Goal: Information Seeking & Learning: Learn about a topic

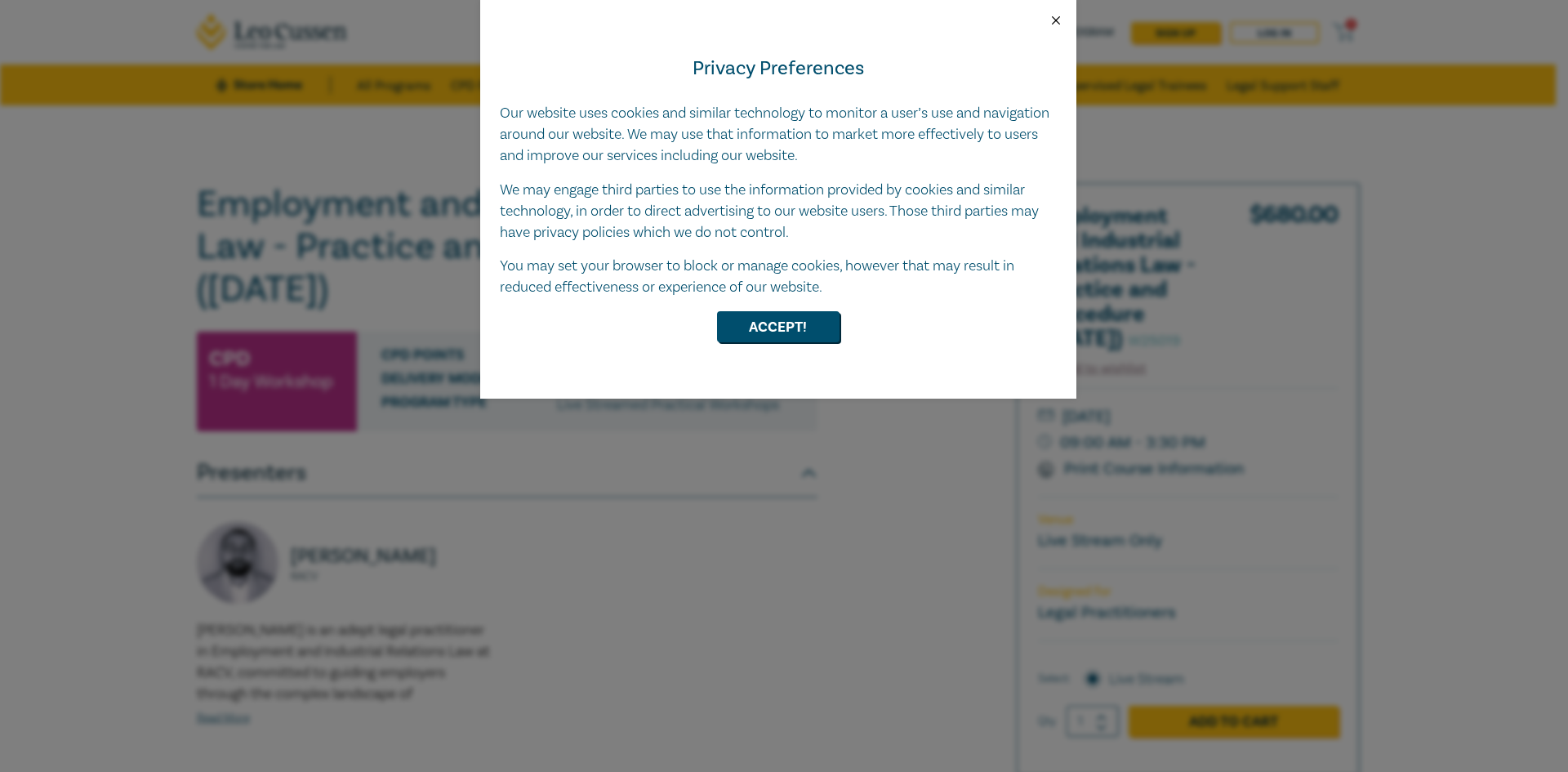
click at [1058, 21] on button "Close" at bounding box center [1056, 20] width 14 height 14
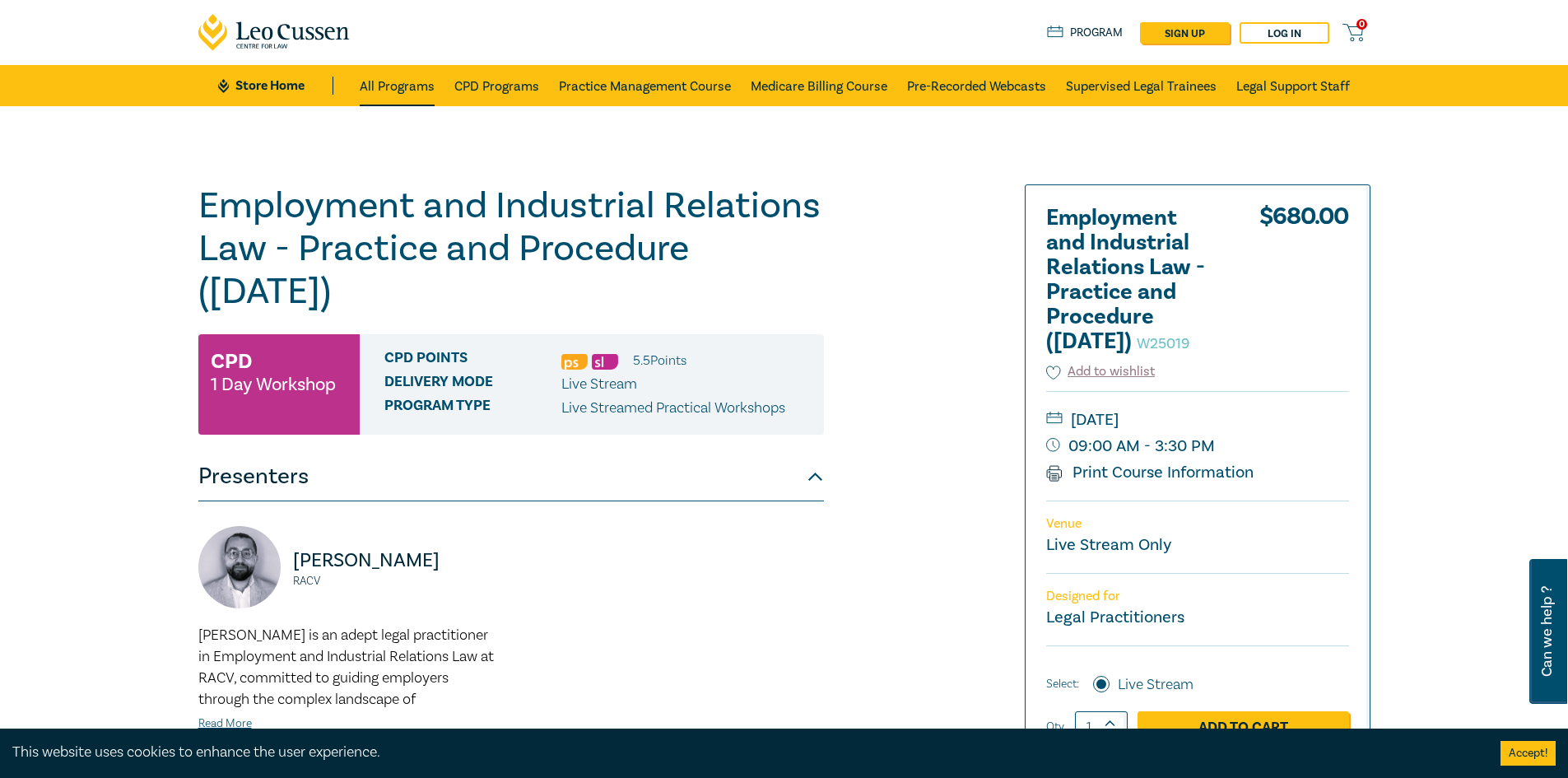
click at [378, 86] on link "All Programs" at bounding box center [397, 85] width 75 height 41
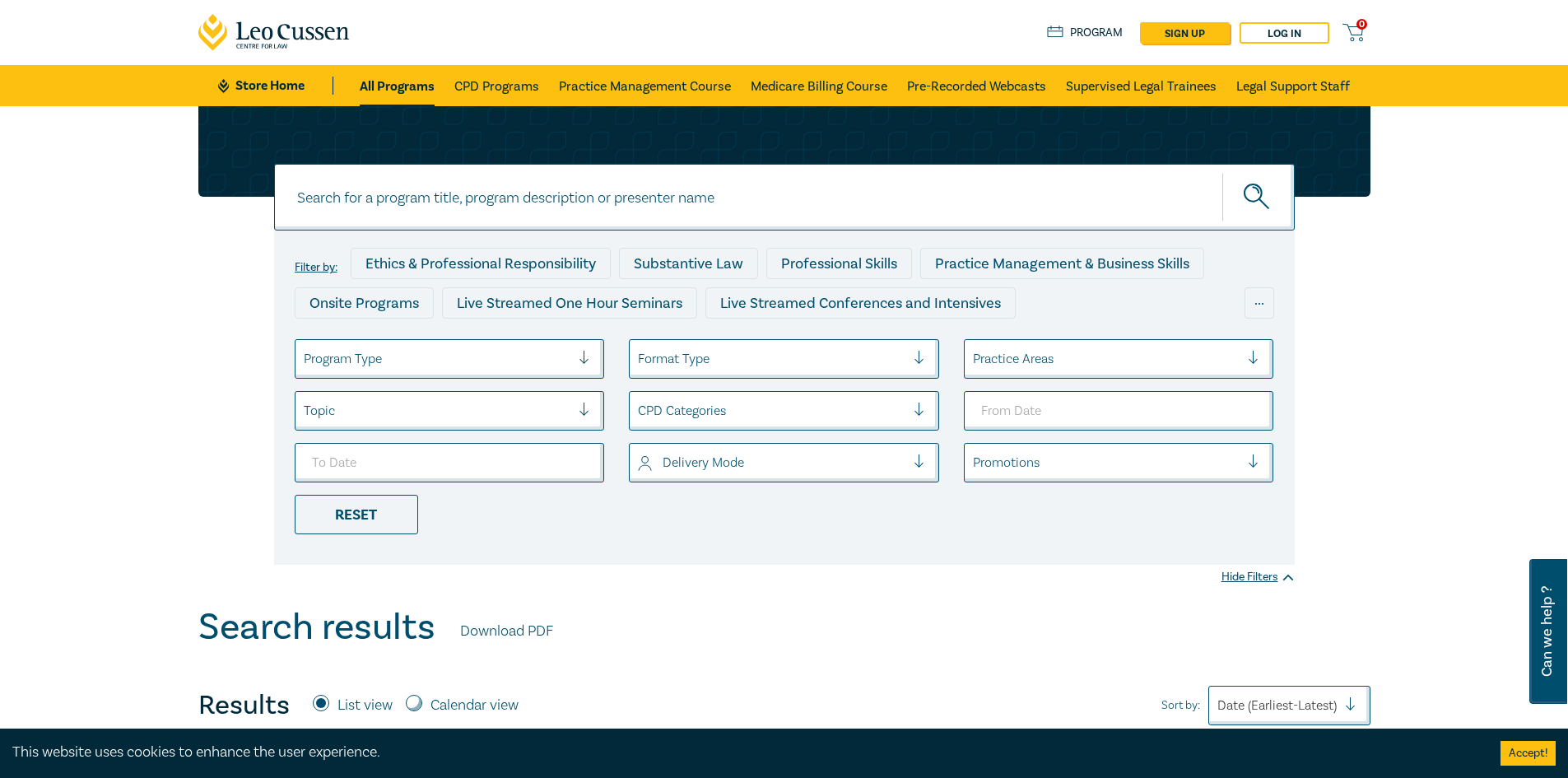
click at [525, 365] on div at bounding box center [438, 359] width 268 height 22
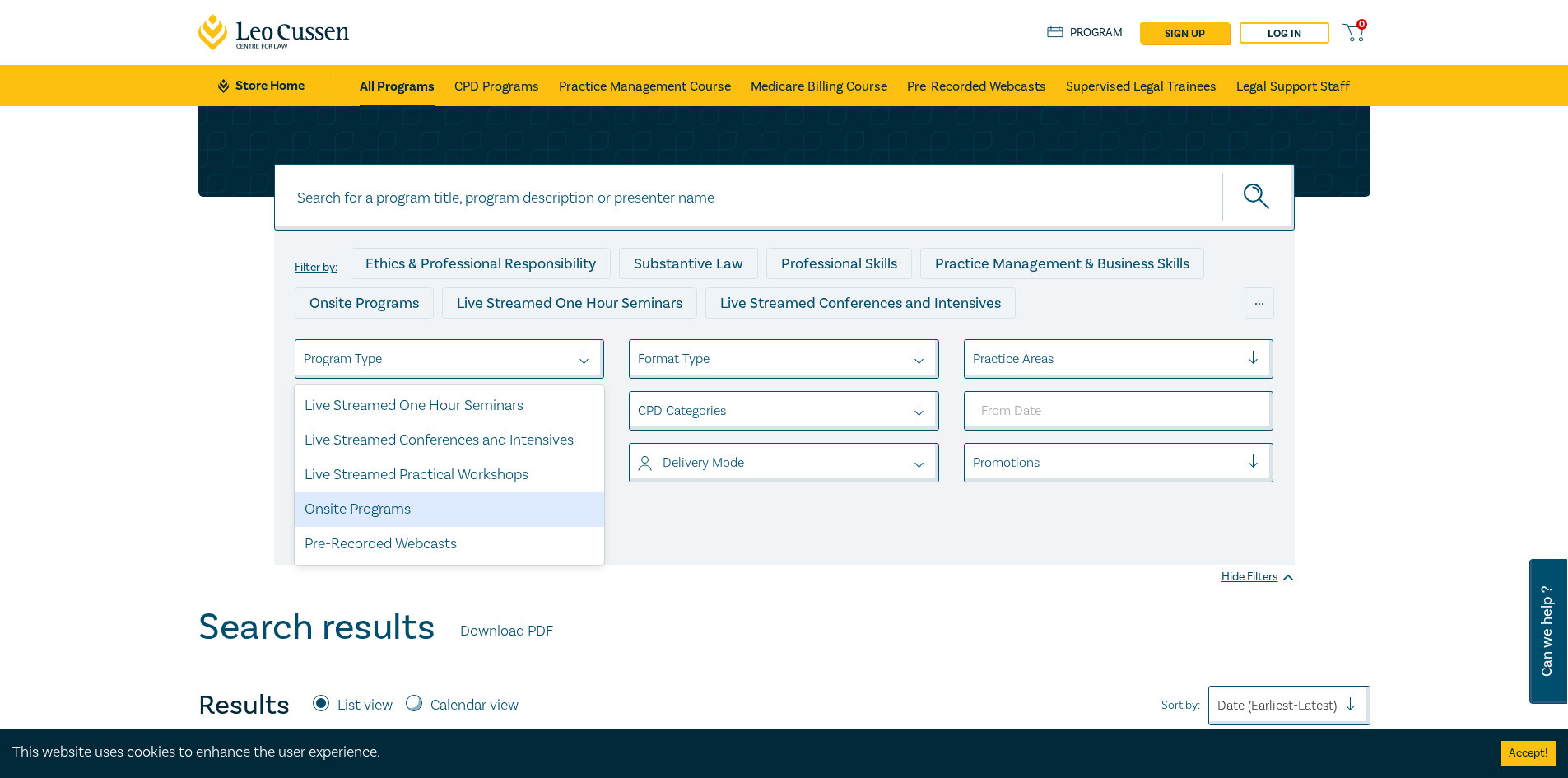
click at [465, 508] on div "Onsite Programs" at bounding box center [450, 510] width 311 height 35
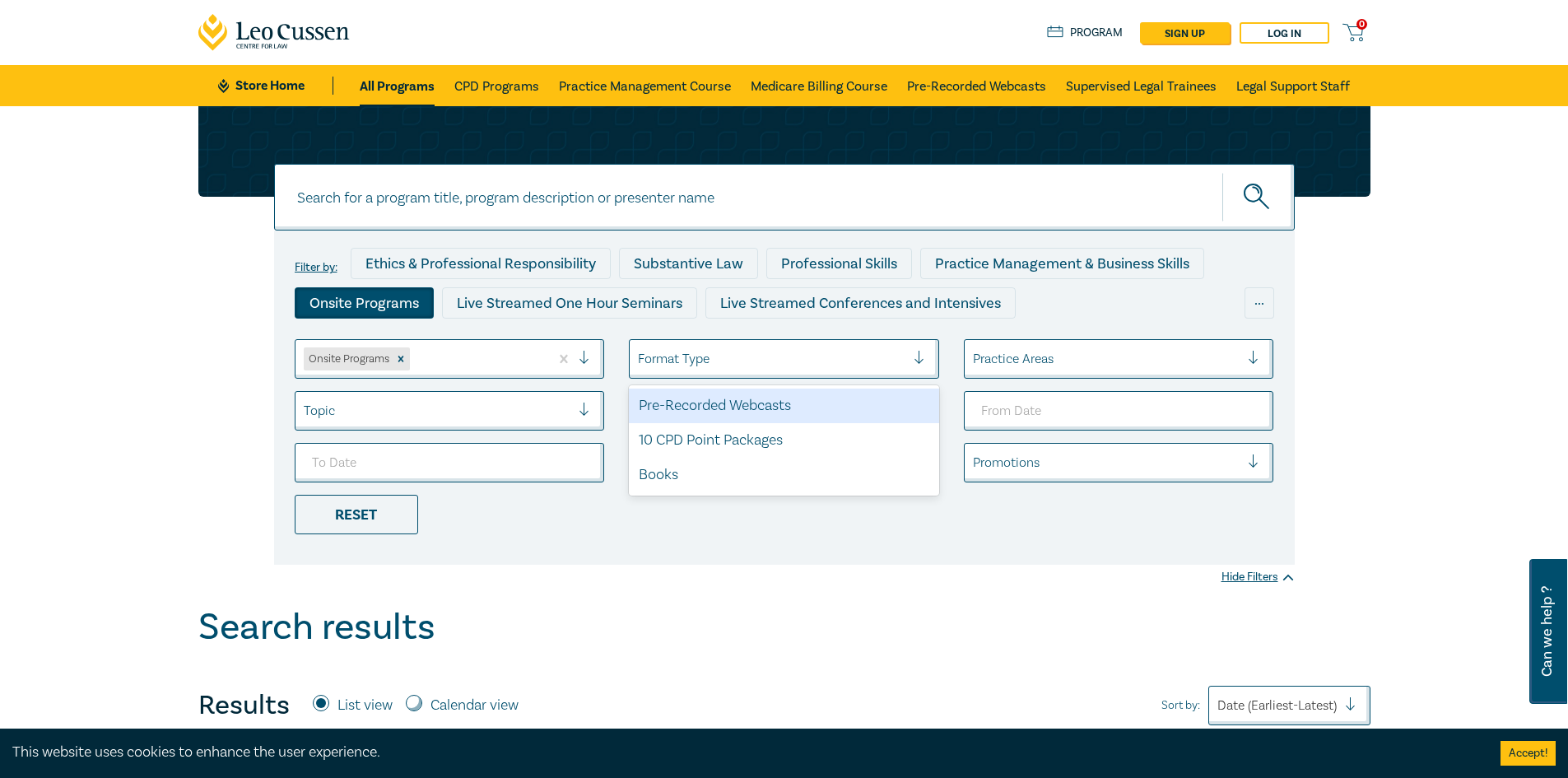
click at [741, 353] on div at bounding box center [772, 359] width 268 height 22
click at [1113, 322] on div "Filter by: Ethics & Professional Responsibility Substantive Law Professional Sk…" at bounding box center [785, 287] width 980 height 79
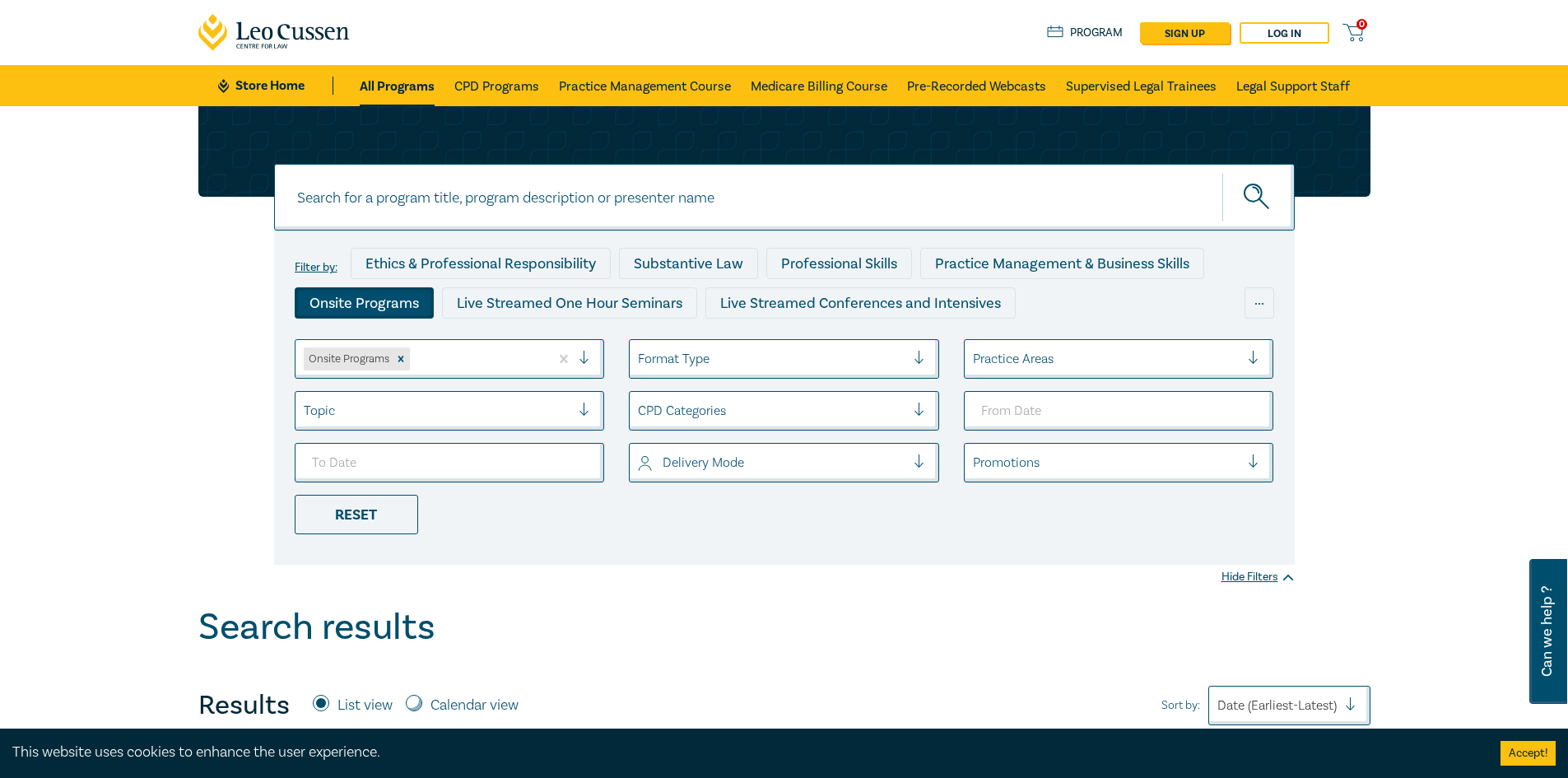
click at [1044, 360] on div at bounding box center [1106, 359] width 268 height 22
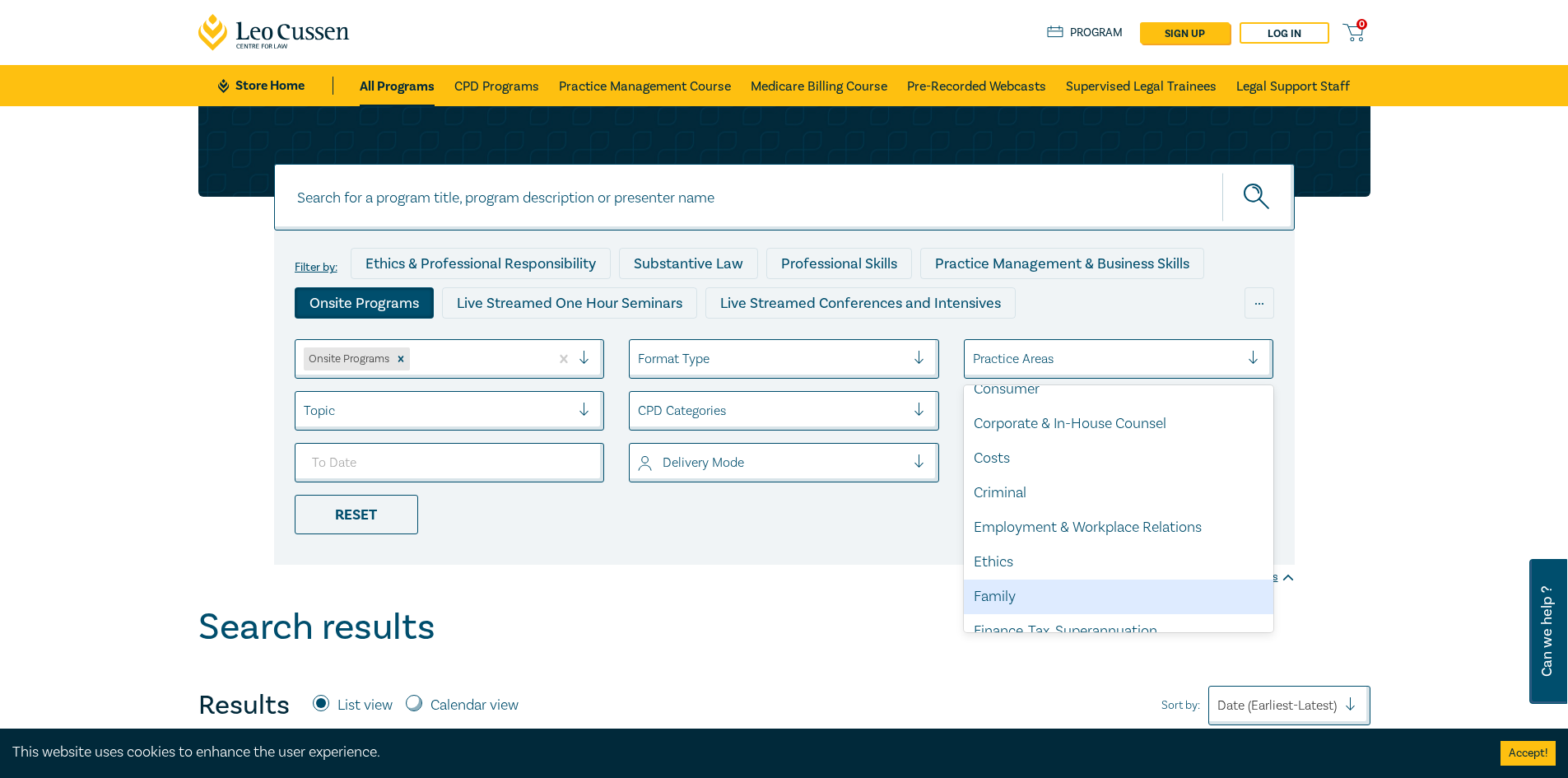
scroll to position [82, 0]
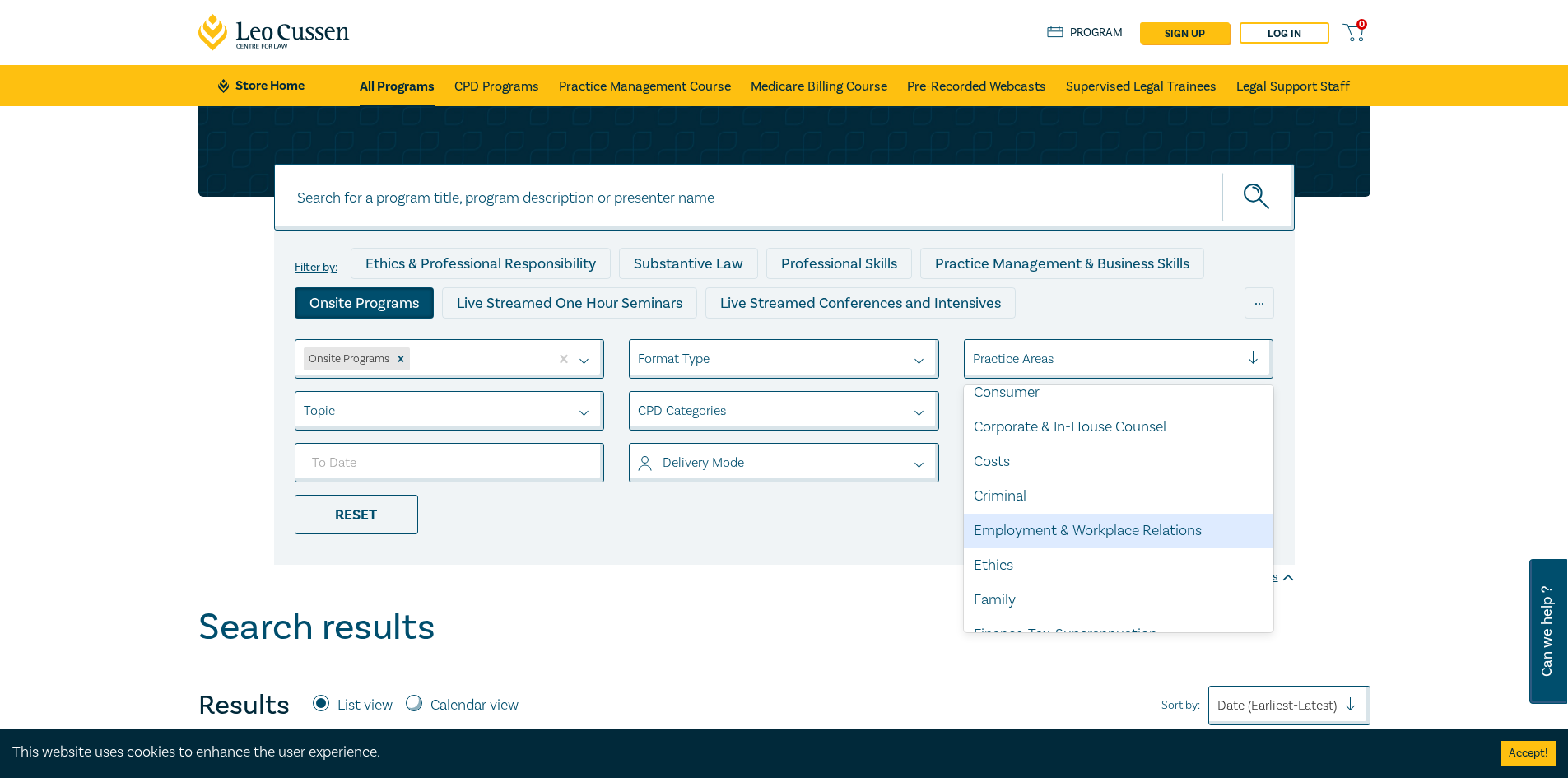
click at [1060, 531] on div "Employment & Workplace Relations" at bounding box center [1118, 531] width 311 height 35
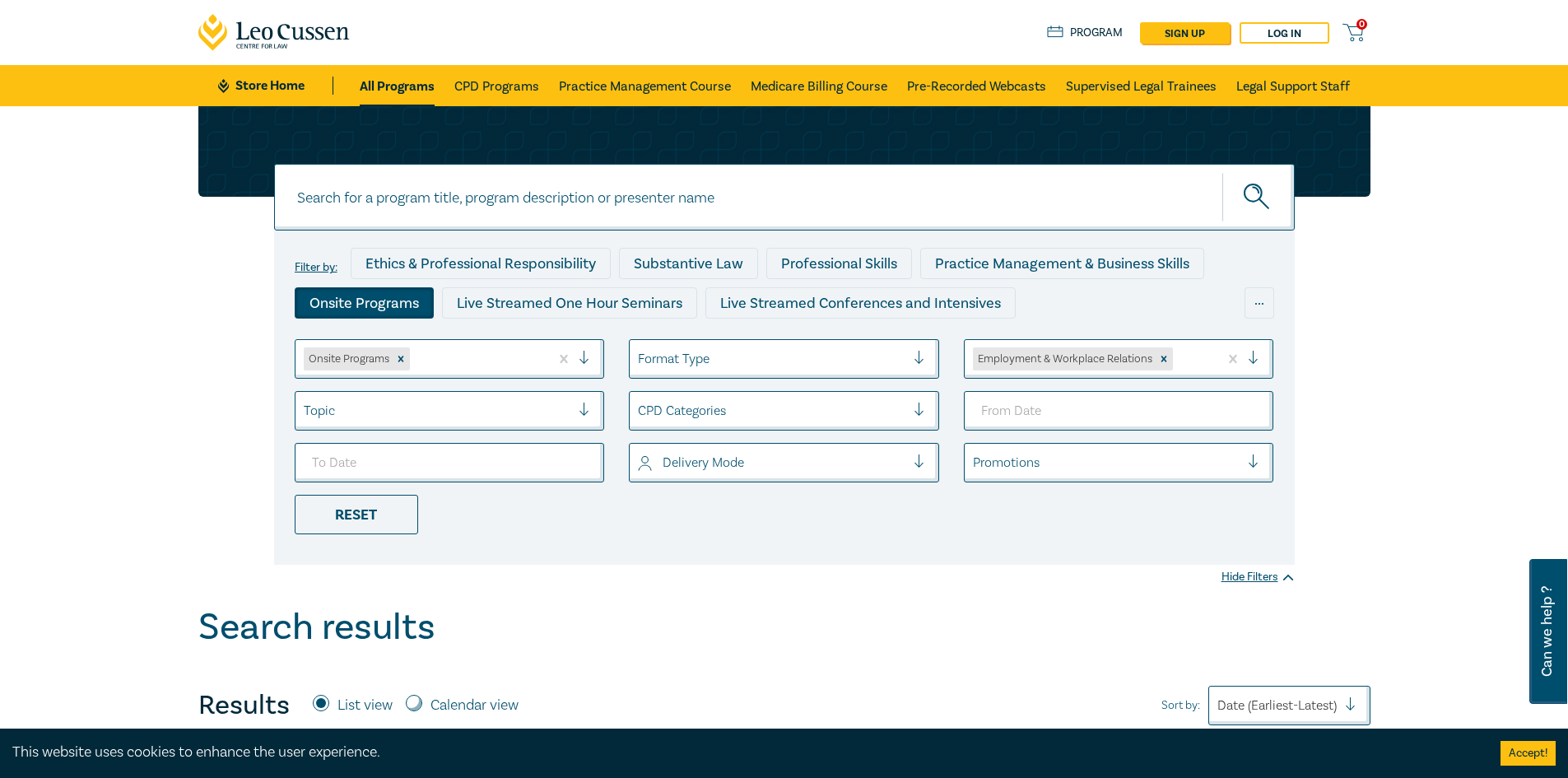
click at [612, 191] on input at bounding box center [784, 197] width 1021 height 67
type input "Employment & Workplace Relations"
click at [1222, 172] on button "submit" at bounding box center [1258, 197] width 73 height 50
click at [1260, 194] on icon "submit" at bounding box center [1258, 199] width 29 height 29
click at [1238, 196] on button "submit" at bounding box center [1258, 197] width 73 height 50
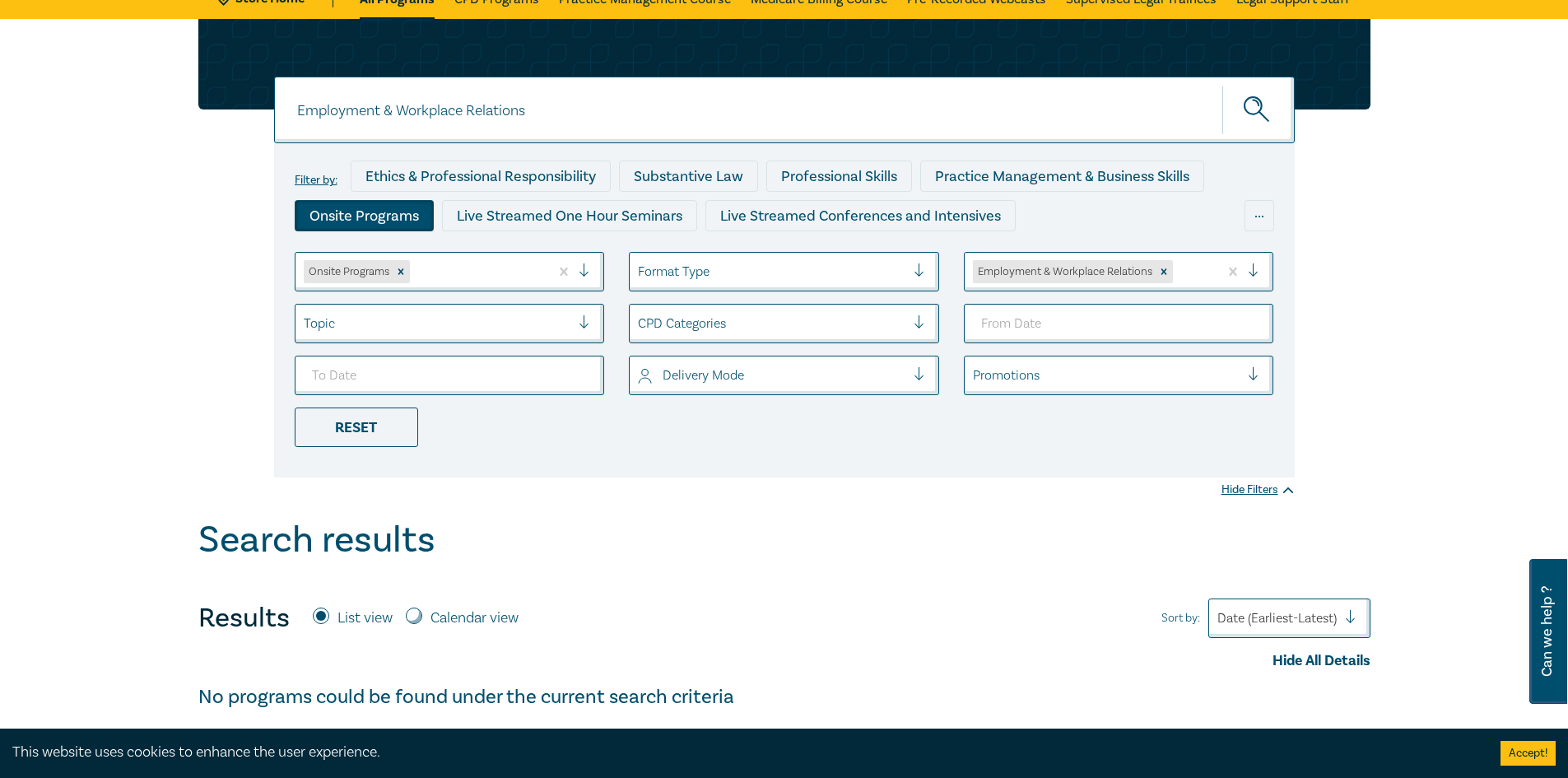
scroll to position [82, 0]
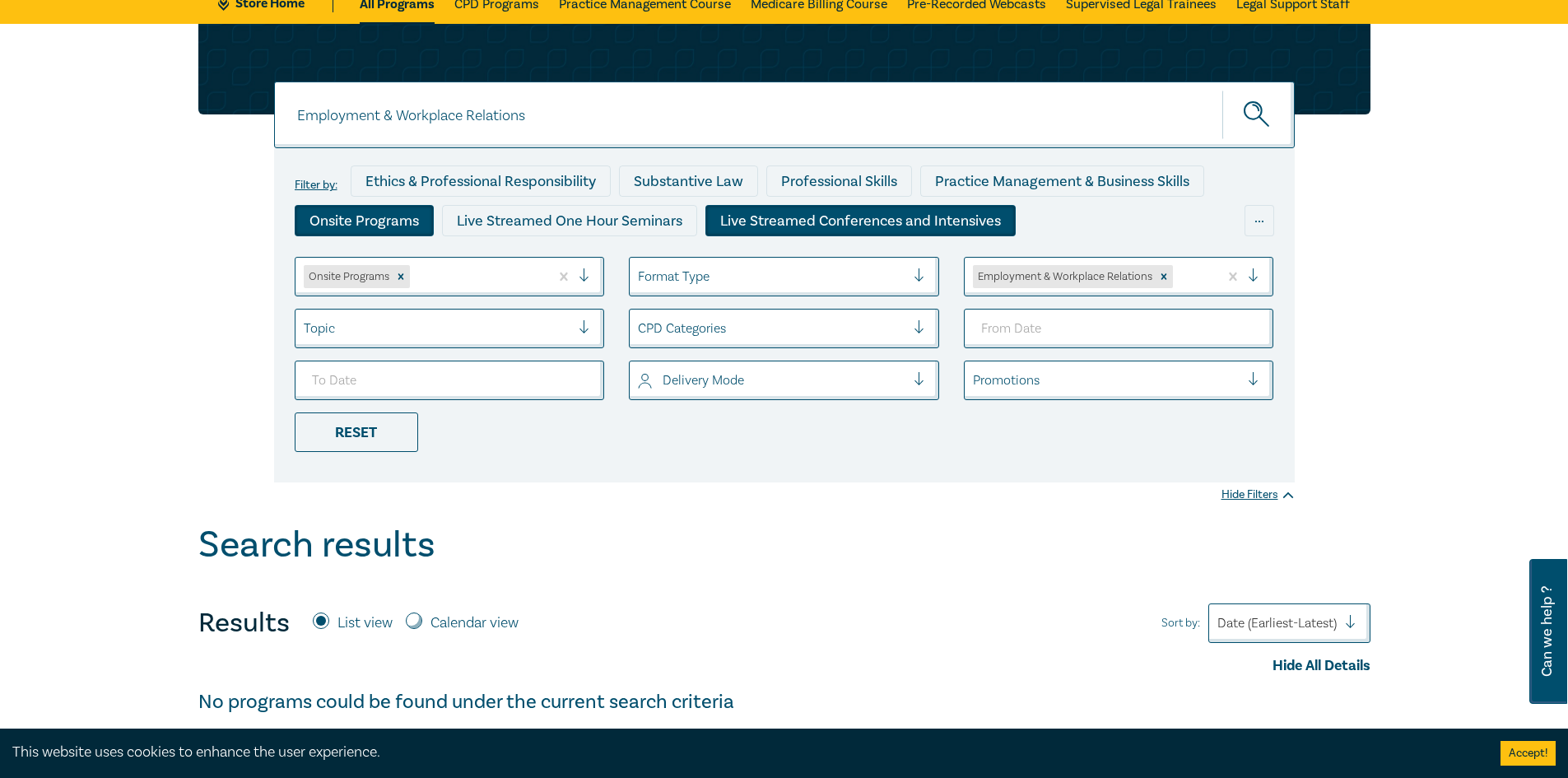
click at [776, 221] on div "Live Streamed Conferences and Intensives" at bounding box center [860, 220] width 311 height 31
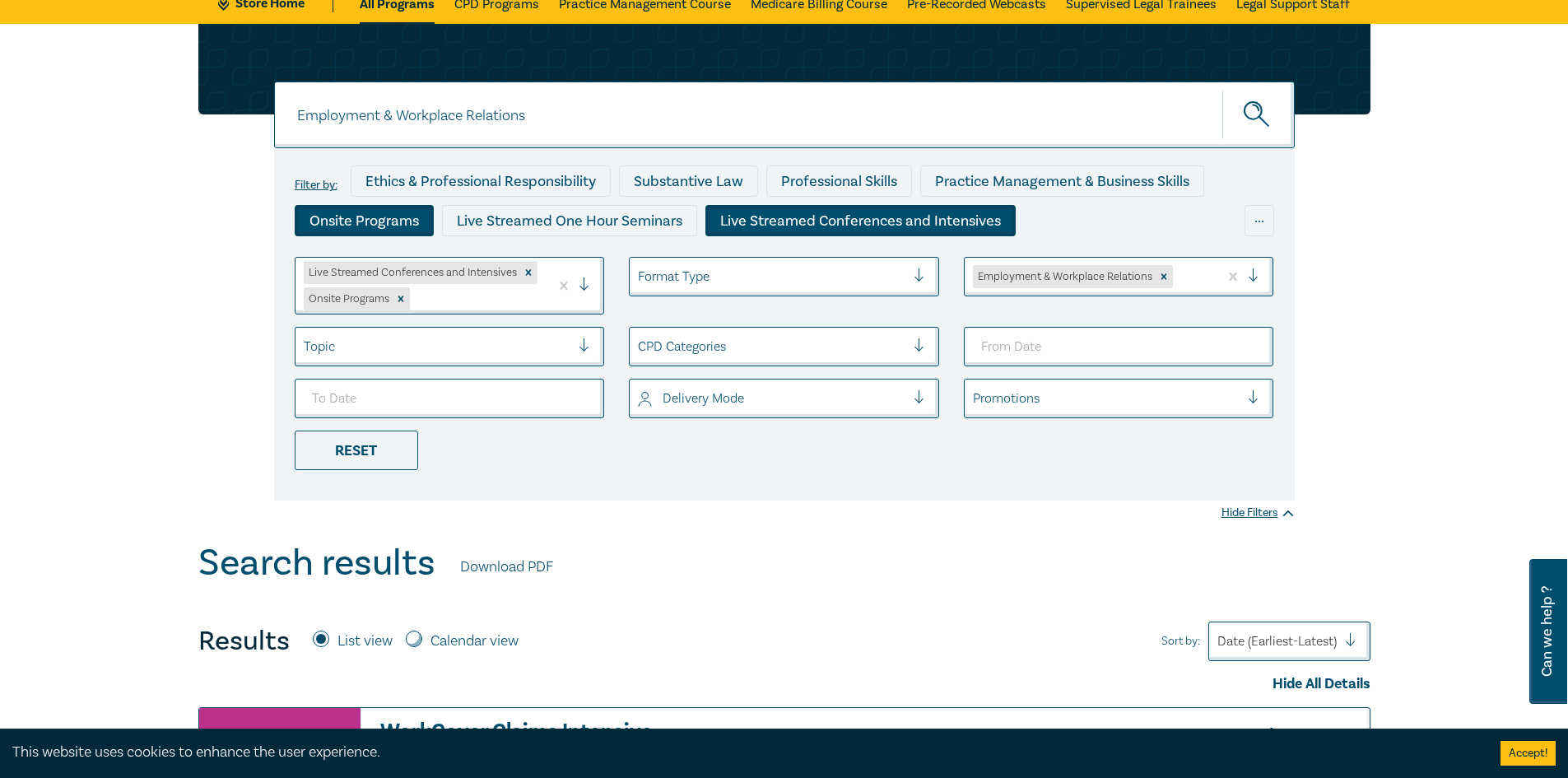
click at [1266, 122] on icon "submit" at bounding box center [1258, 116] width 29 height 29
click at [525, 272] on icon "Remove Live Streamed Conferences and Intensives" at bounding box center [528, 272] width 12 height 12
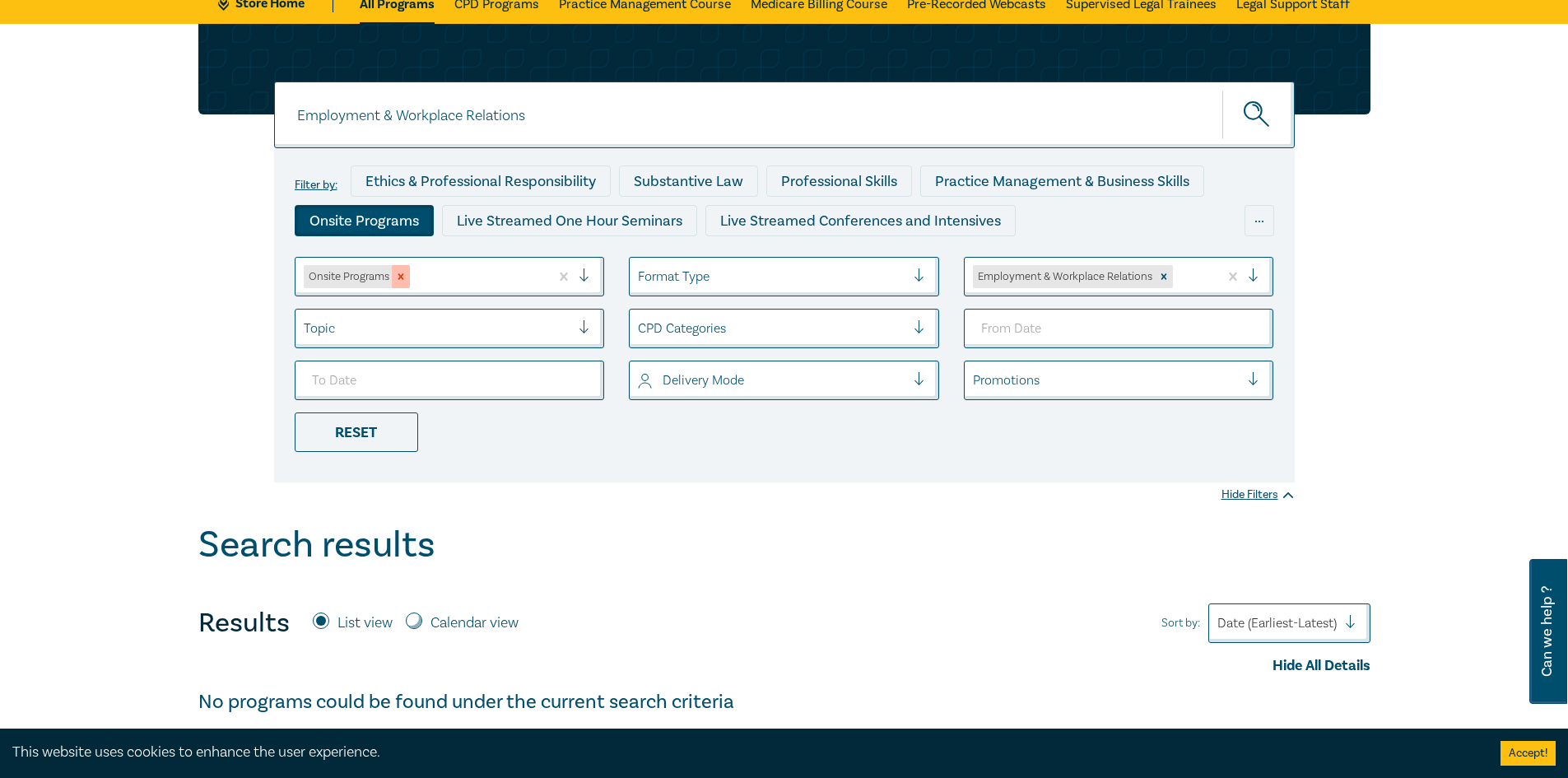
click at [402, 274] on icon "Remove Onsite Programs" at bounding box center [401, 276] width 12 height 12
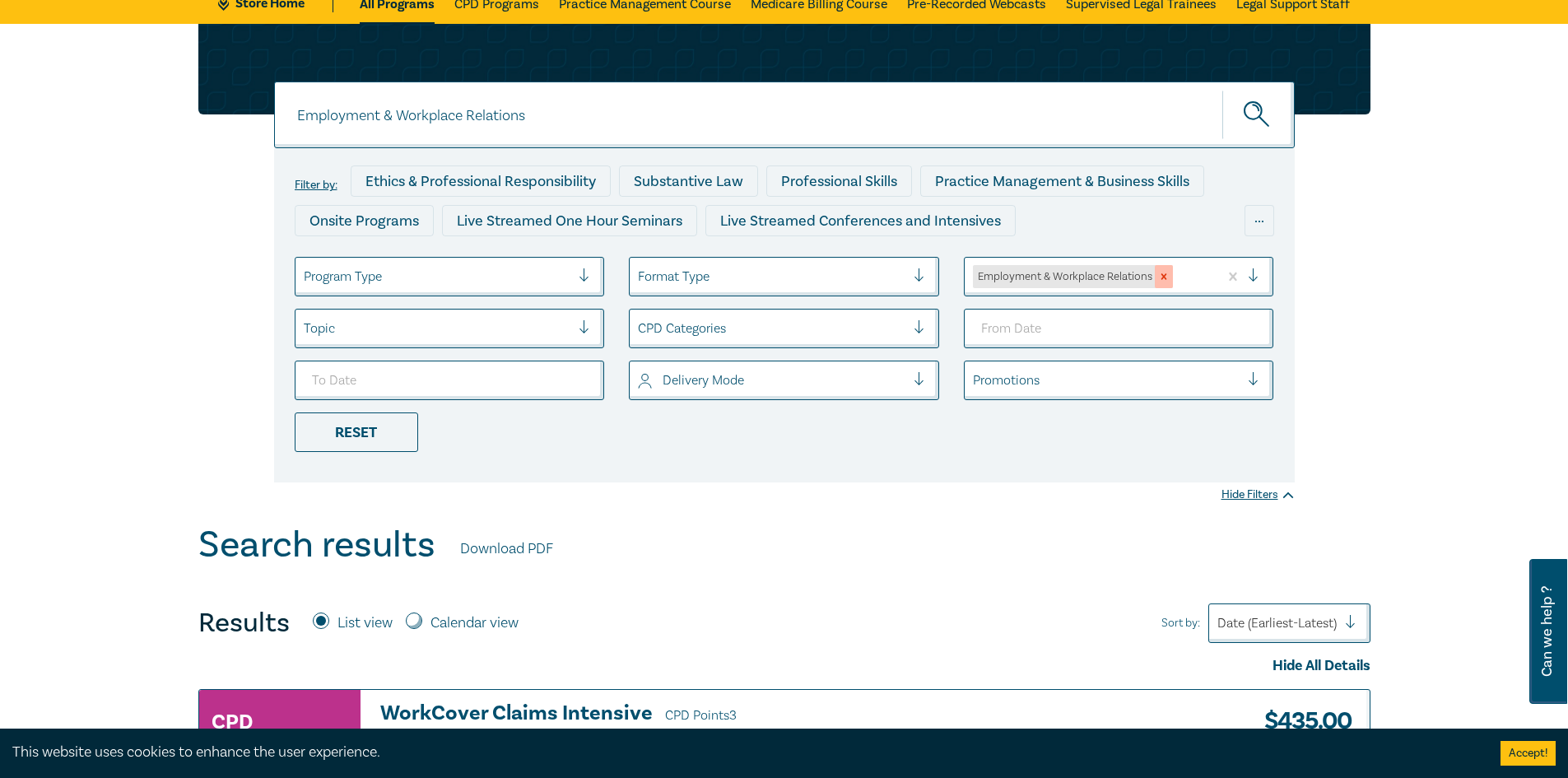
click at [1165, 276] on icon "Remove Employment & Workplace Relations" at bounding box center [1163, 277] width 5 height 5
click at [769, 116] on input "Employment & Workplace Relations" at bounding box center [784, 114] width 1021 height 67
click at [1222, 90] on button "submit" at bounding box center [1258, 115] width 73 height 50
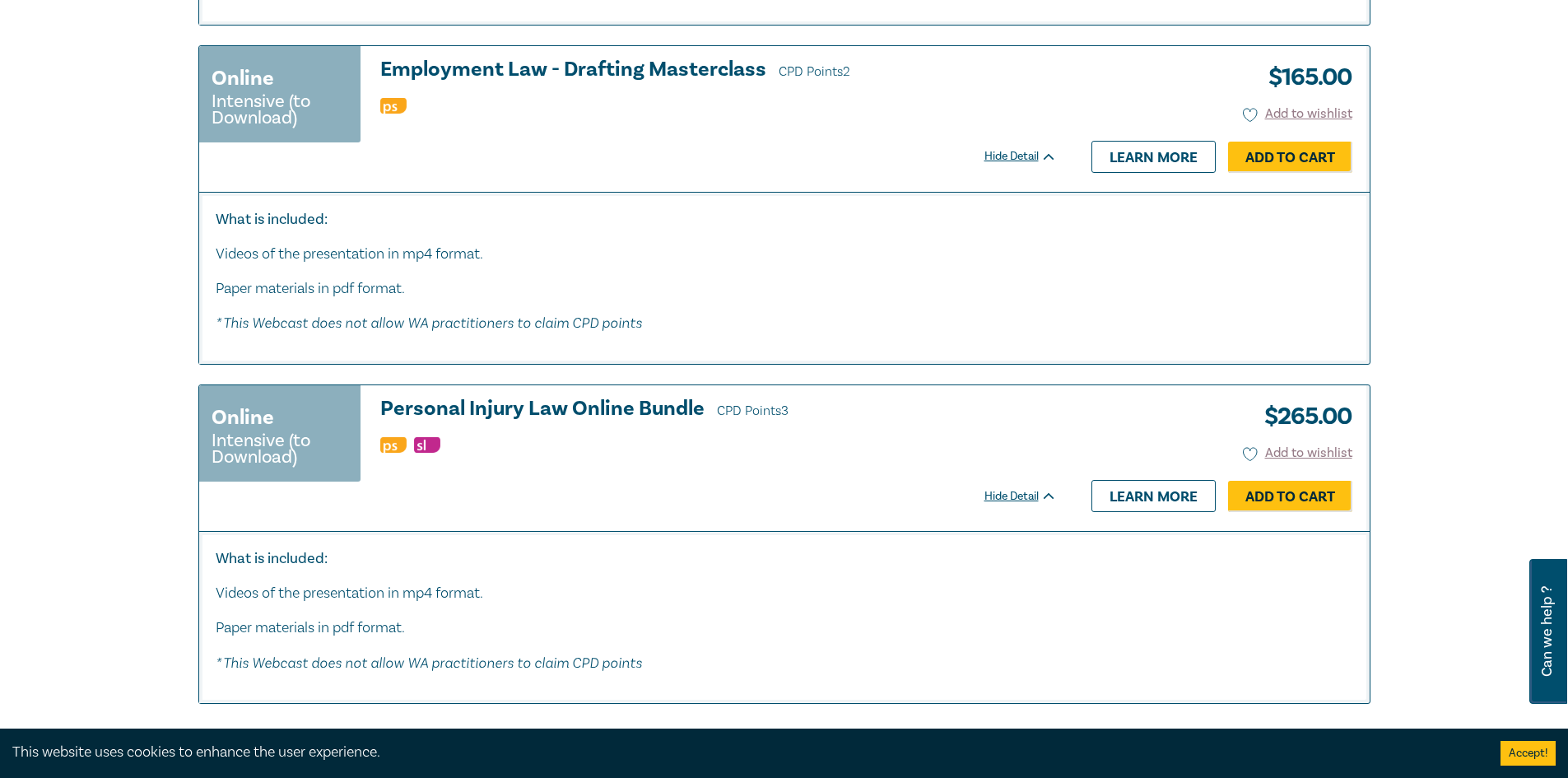
scroll to position [7329, 0]
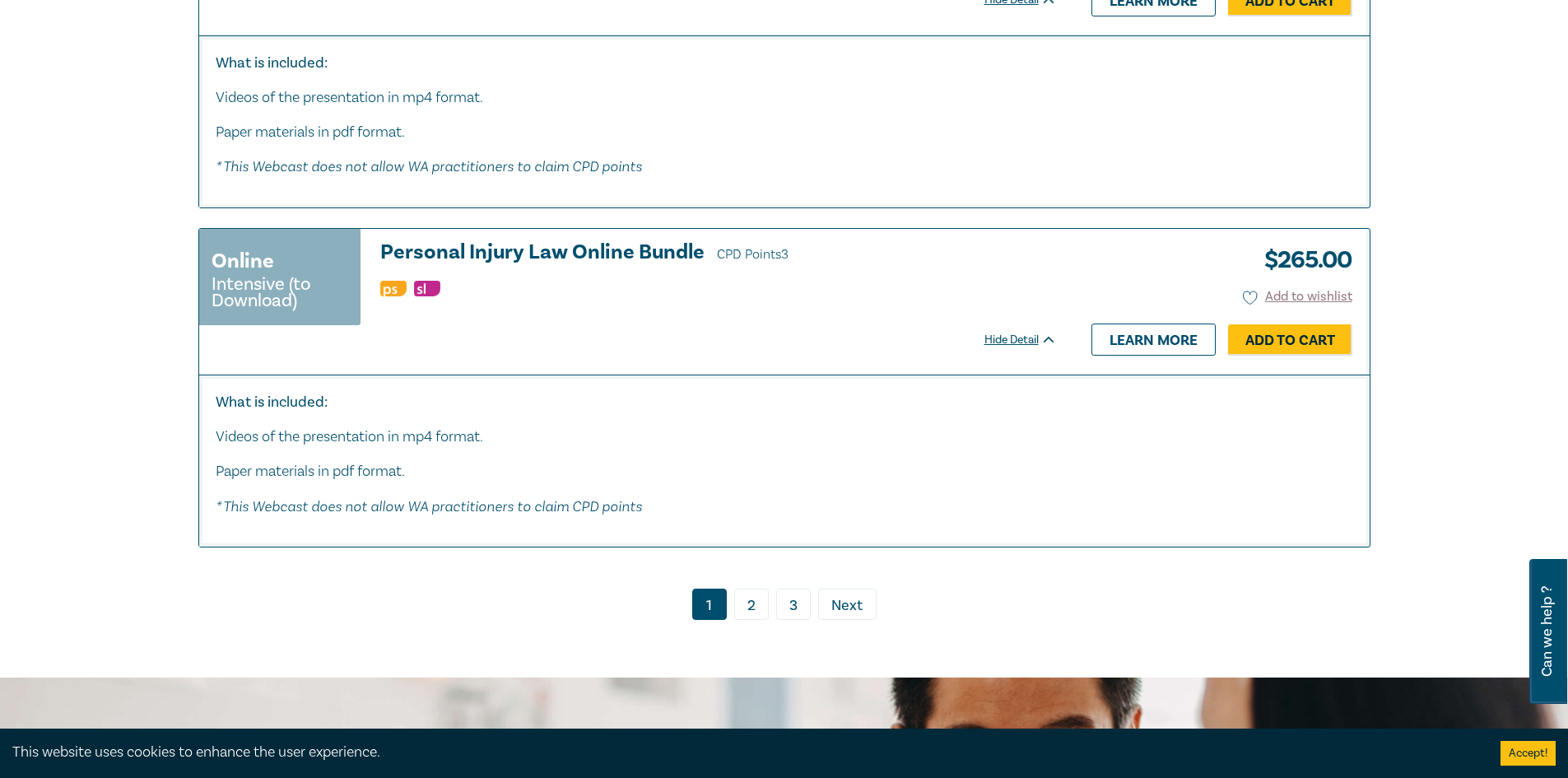
click at [755, 620] on link "2" at bounding box center [751, 604] width 35 height 31
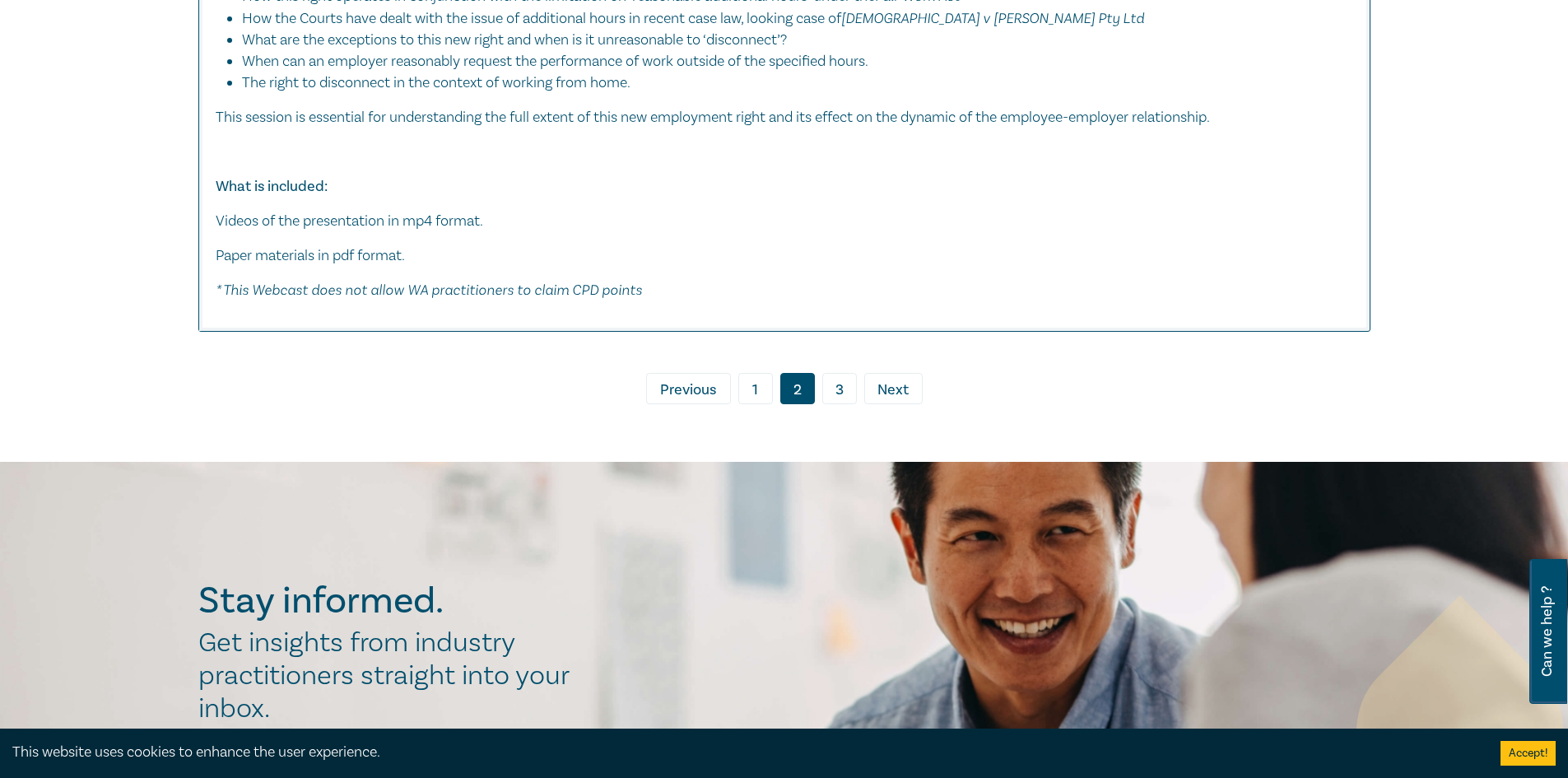
scroll to position [9964, 0]
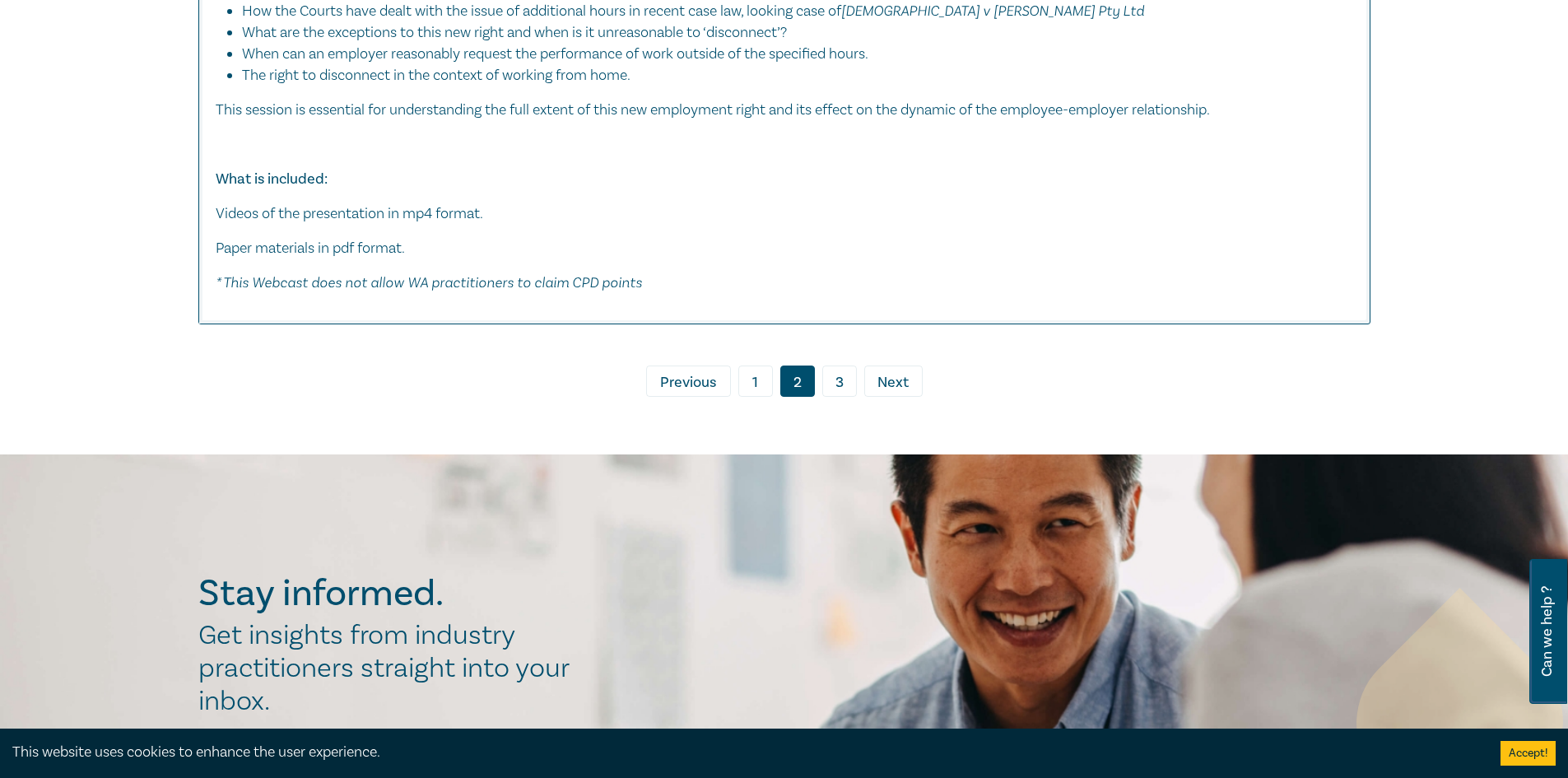
click at [834, 374] on link "3" at bounding box center [840, 381] width 35 height 31
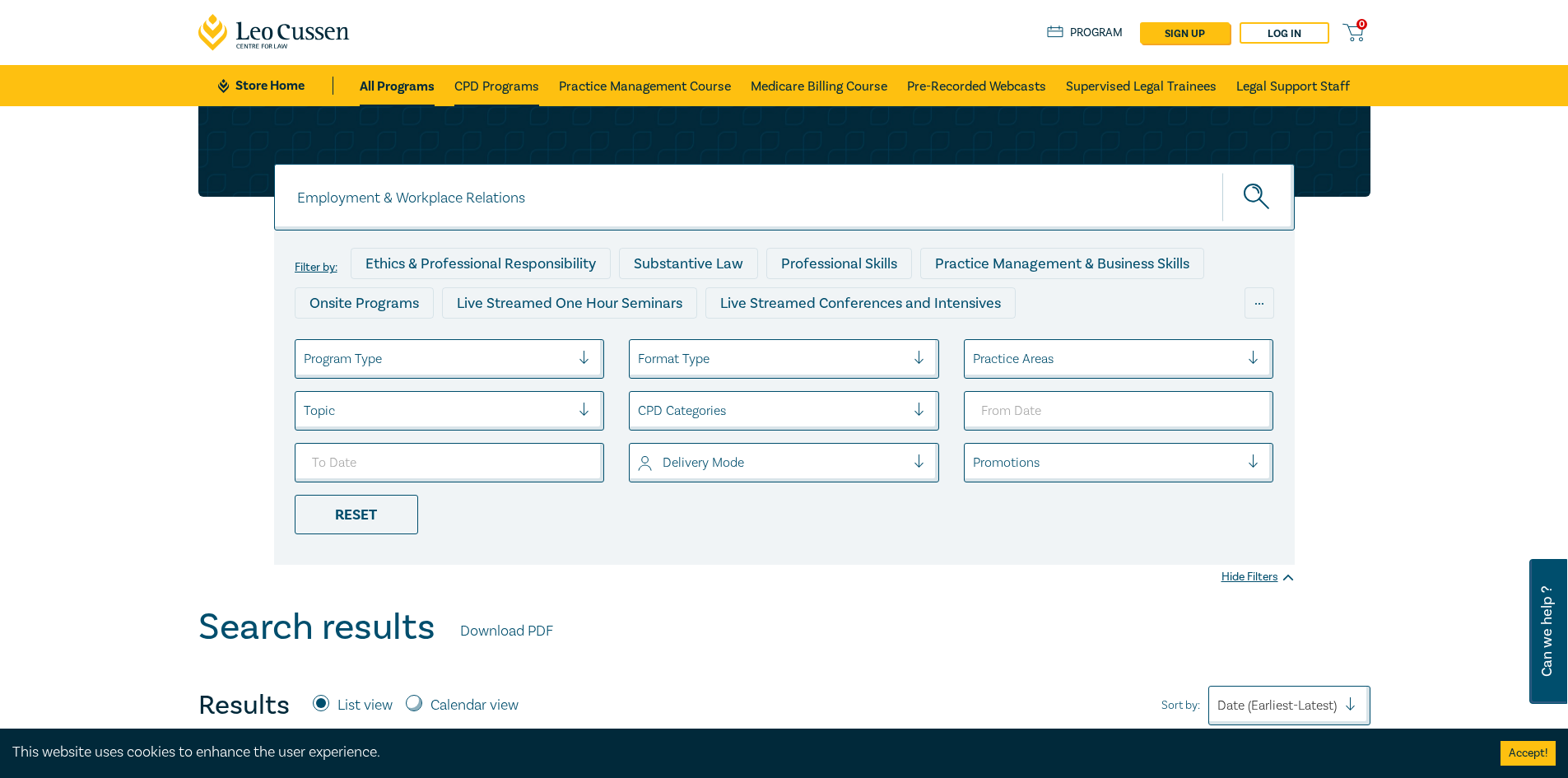
click at [494, 85] on link "CPD Programs" at bounding box center [496, 85] width 85 height 41
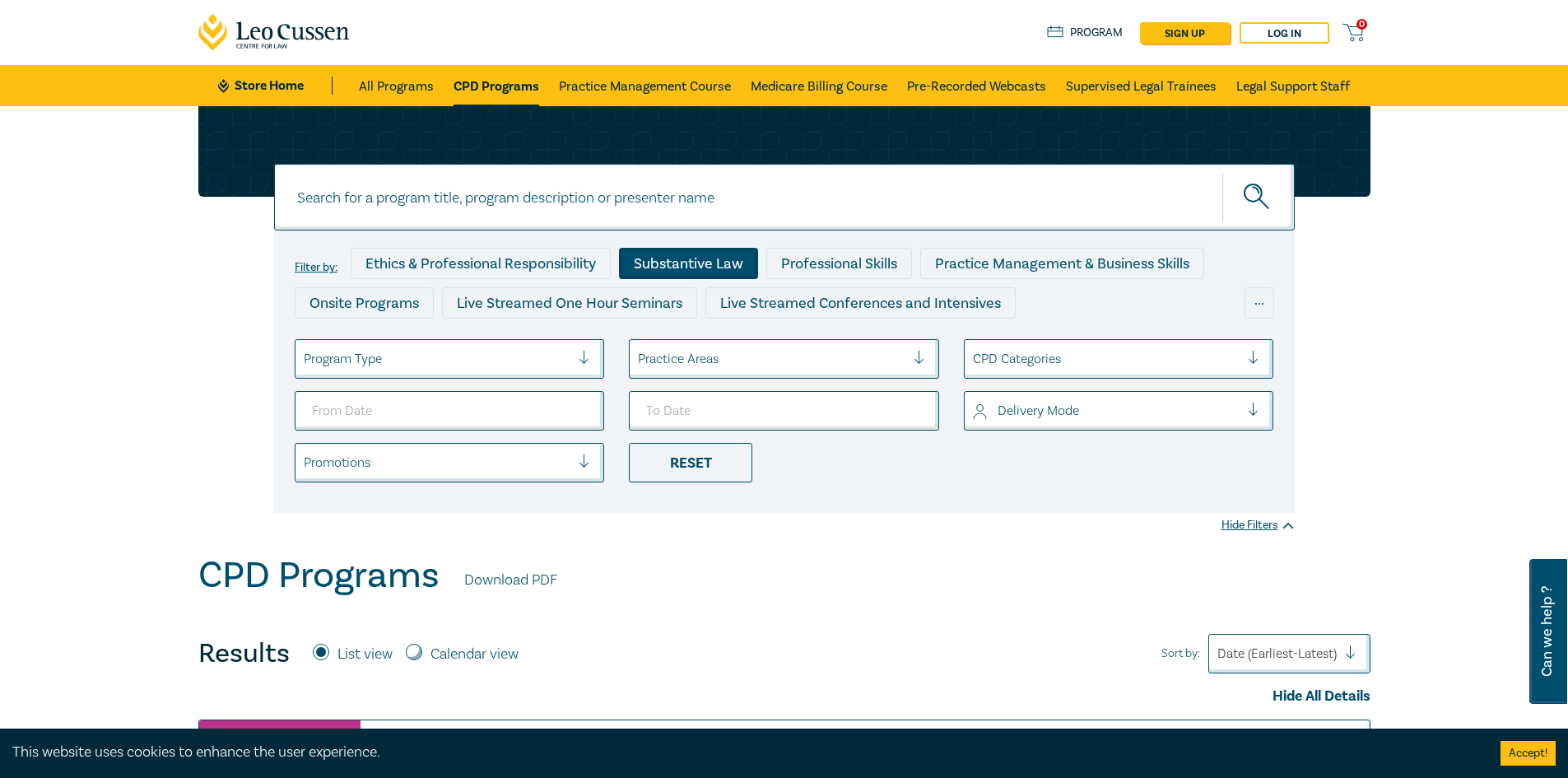
click at [677, 256] on div "Substantive Law" at bounding box center [688, 263] width 139 height 31
click at [901, 360] on div at bounding box center [772, 359] width 268 height 22
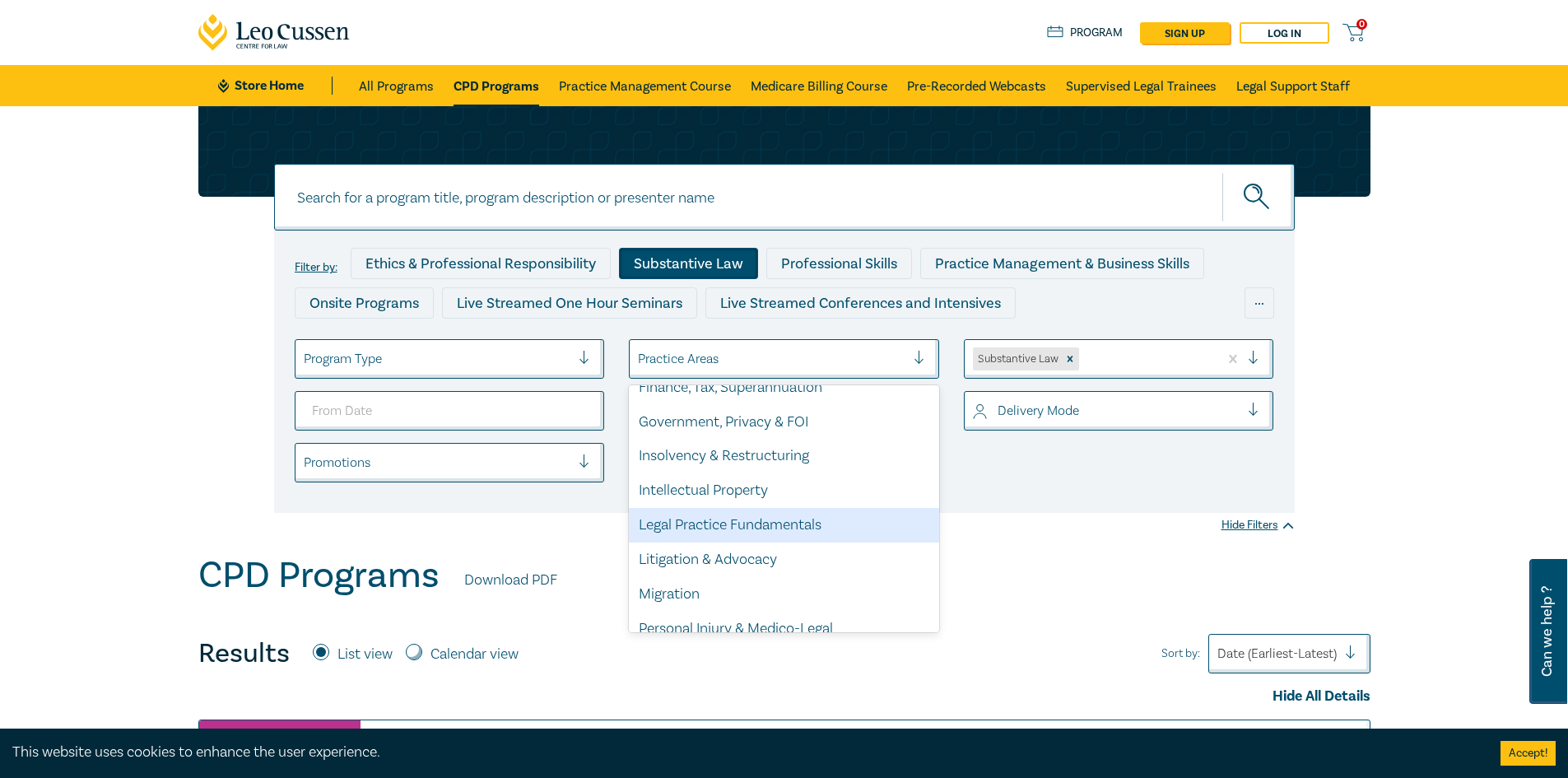
scroll to position [412, 0]
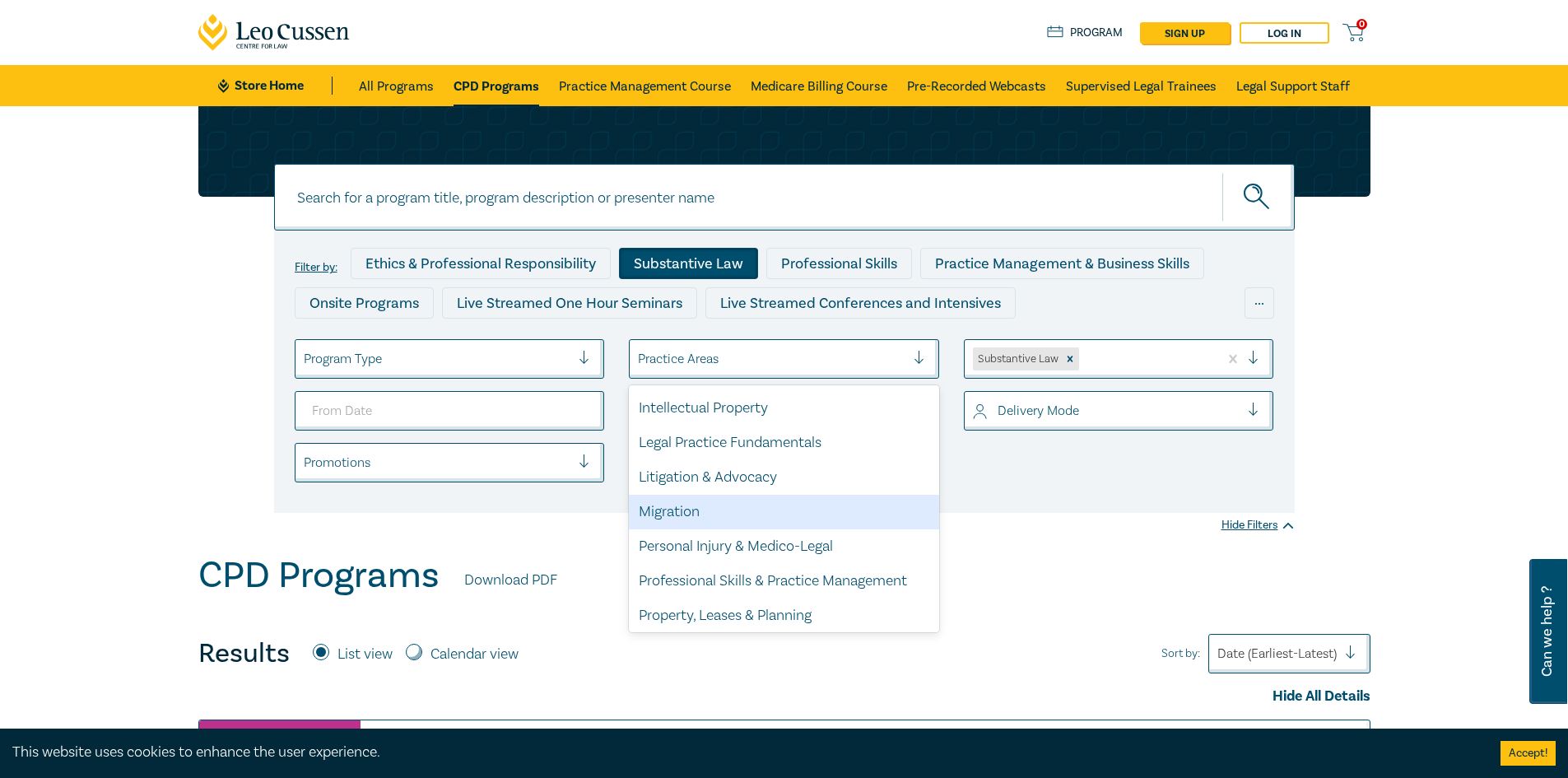
click at [775, 521] on div "Migration" at bounding box center [784, 512] width 311 height 35
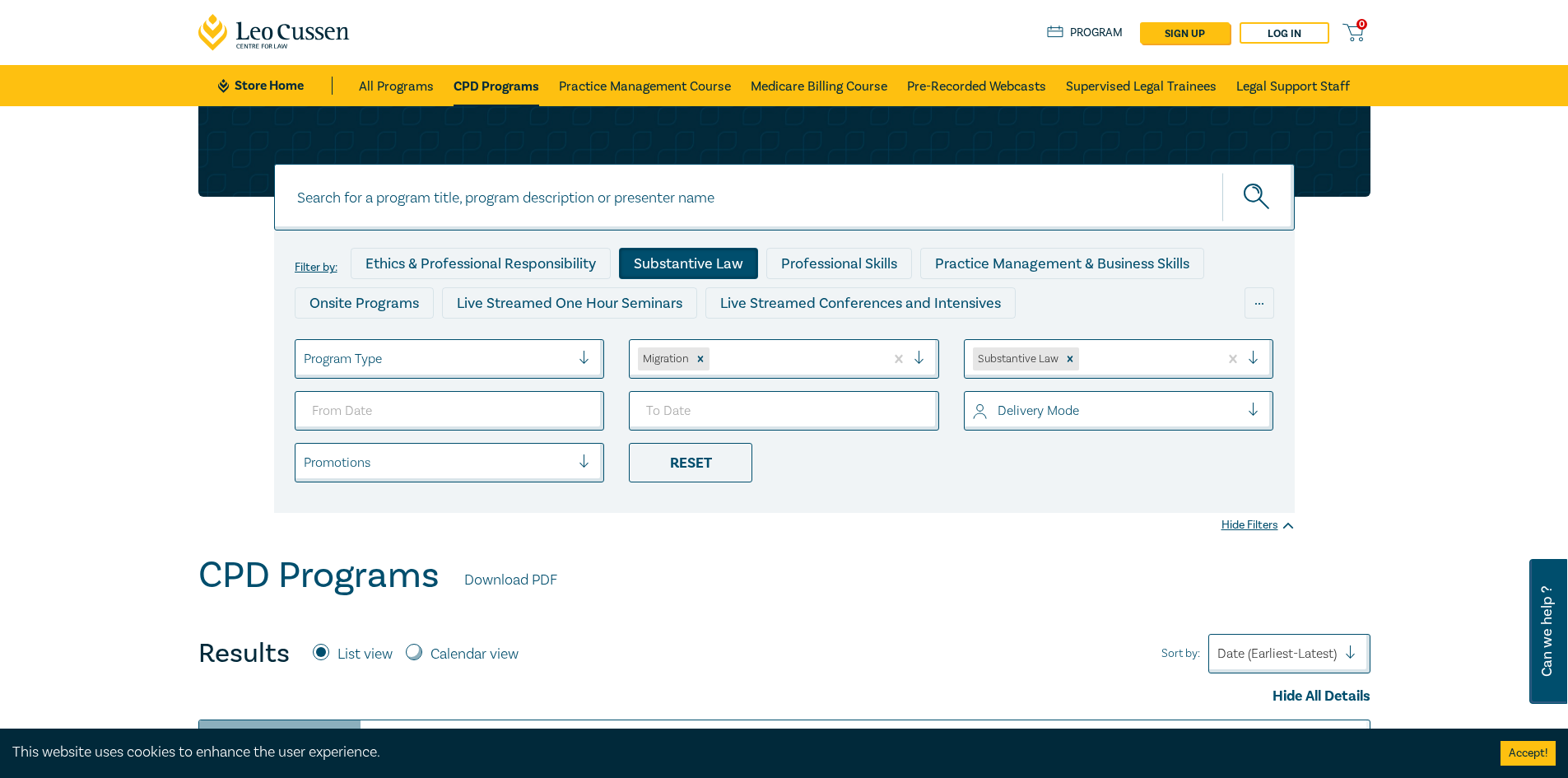
click at [1263, 208] on icon "submit" at bounding box center [1258, 199] width 29 height 29
click at [783, 200] on input at bounding box center [784, 197] width 1021 height 67
type input "Migration"
click at [1222, 172] on button "submit" at bounding box center [1258, 197] width 73 height 50
click at [1257, 206] on icon "submit" at bounding box center [1258, 199] width 29 height 29
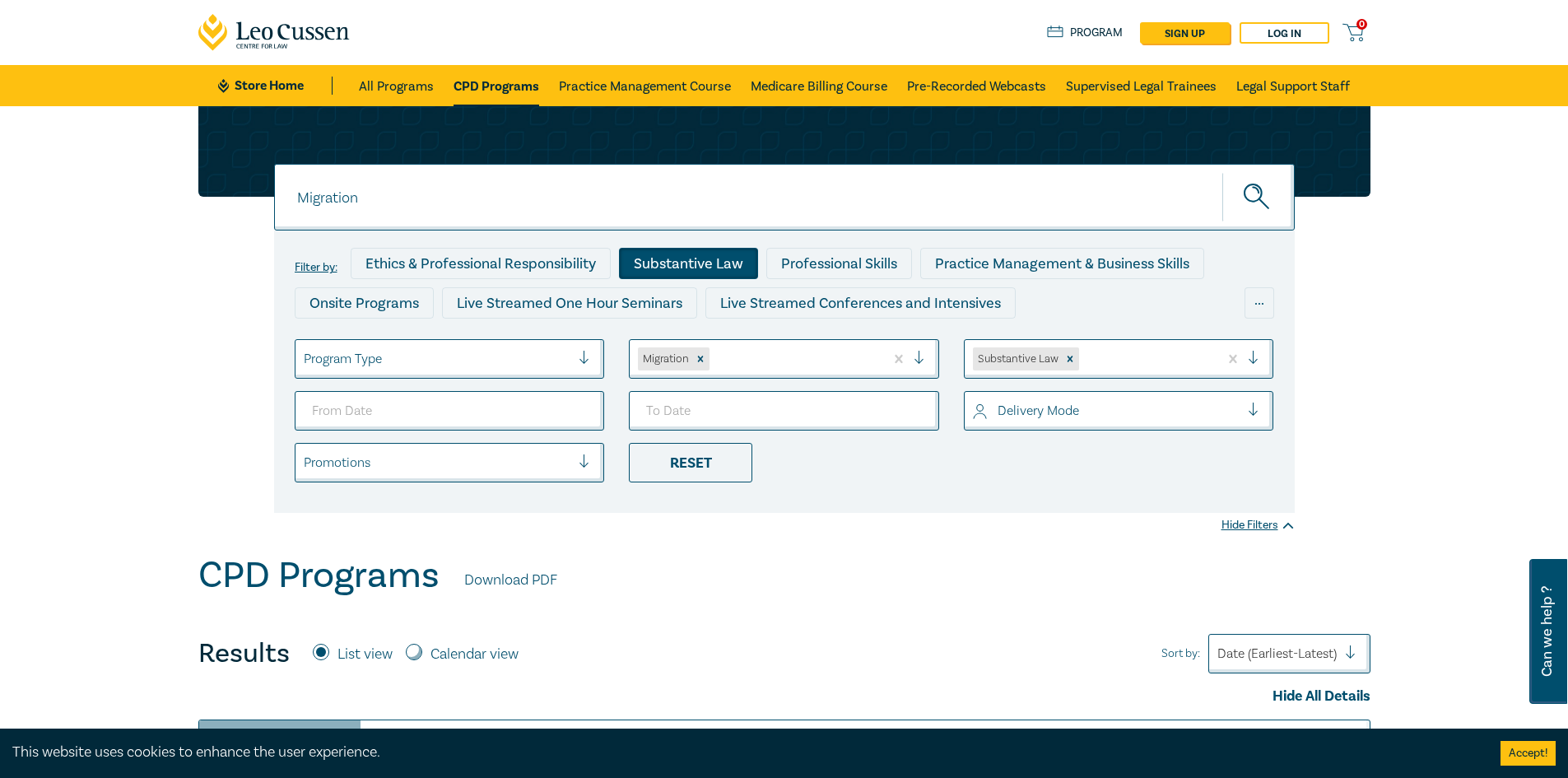
click at [1258, 200] on icon "submit" at bounding box center [1263, 204] width 9 height 9
click at [1259, 200] on icon "submit" at bounding box center [1263, 204] width 9 height 9
click at [773, 218] on input "Migration" at bounding box center [784, 197] width 1021 height 67
click at [1222, 172] on button "submit" at bounding box center [1258, 197] width 73 height 50
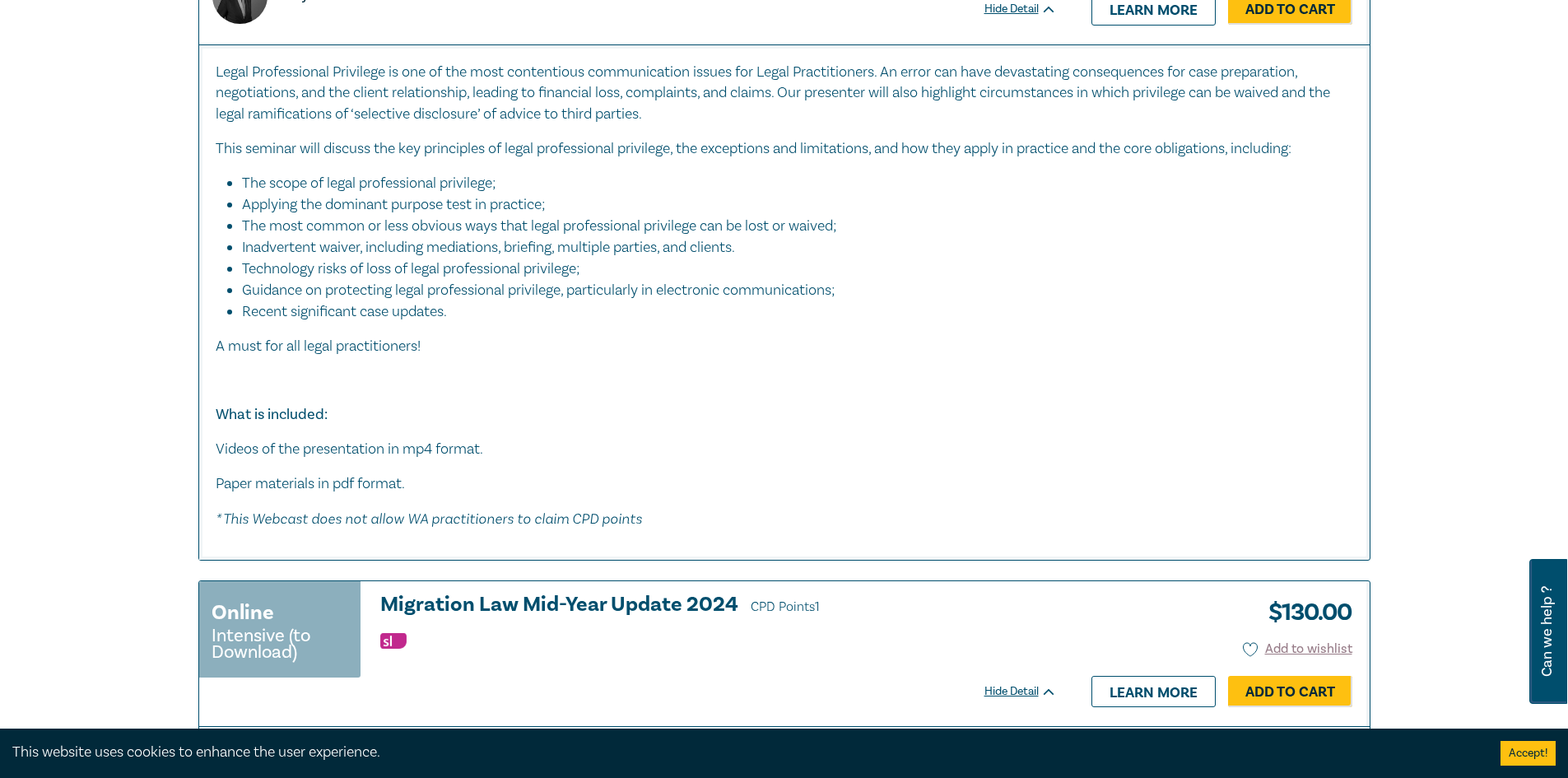
scroll to position [5847, 0]
